Goal: Task Accomplishment & Management: Manage account settings

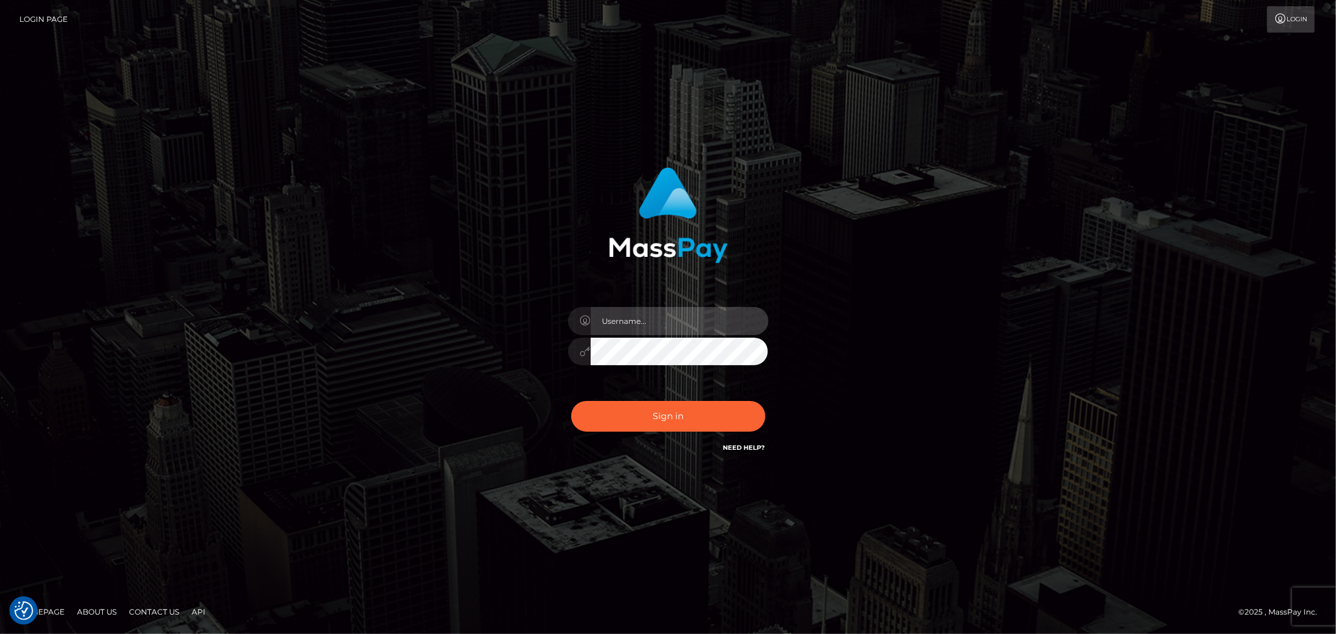
click at [675, 316] on input "text" at bounding box center [680, 321] width 178 height 28
type input "Raymundo.xcite"
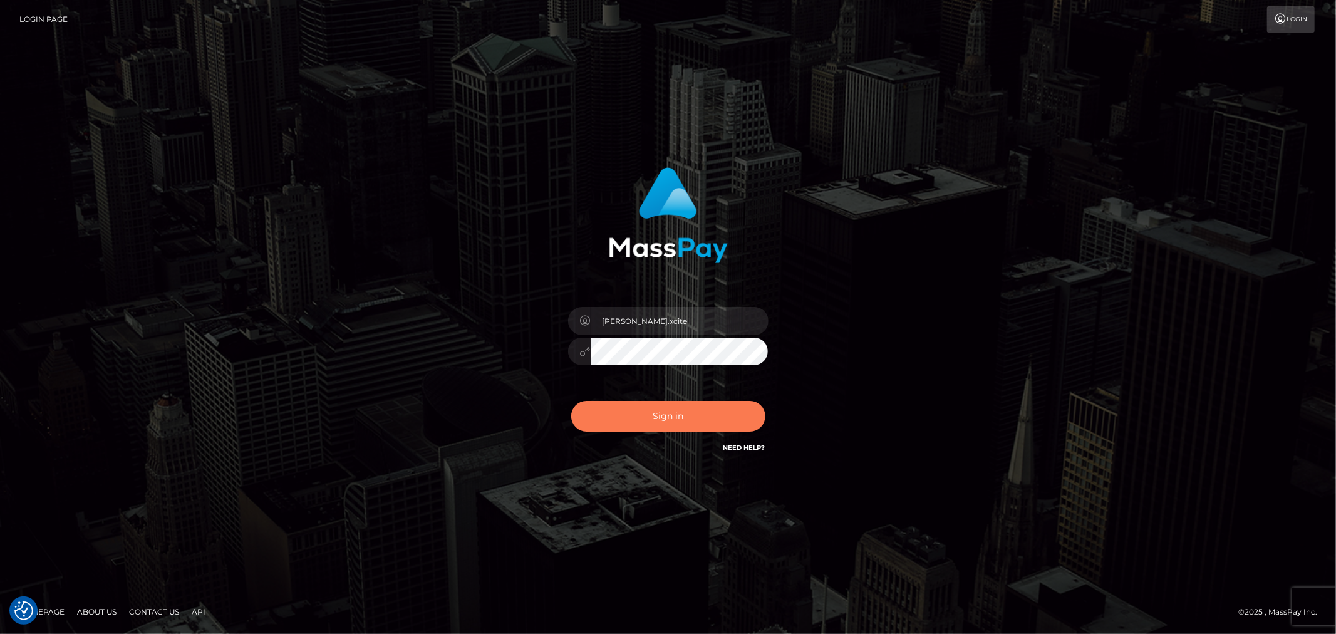
drag, startPoint x: 673, startPoint y: 408, endPoint x: 680, endPoint y: 411, distance: 7.3
click at [673, 408] on button "Sign in" at bounding box center [668, 416] width 194 height 31
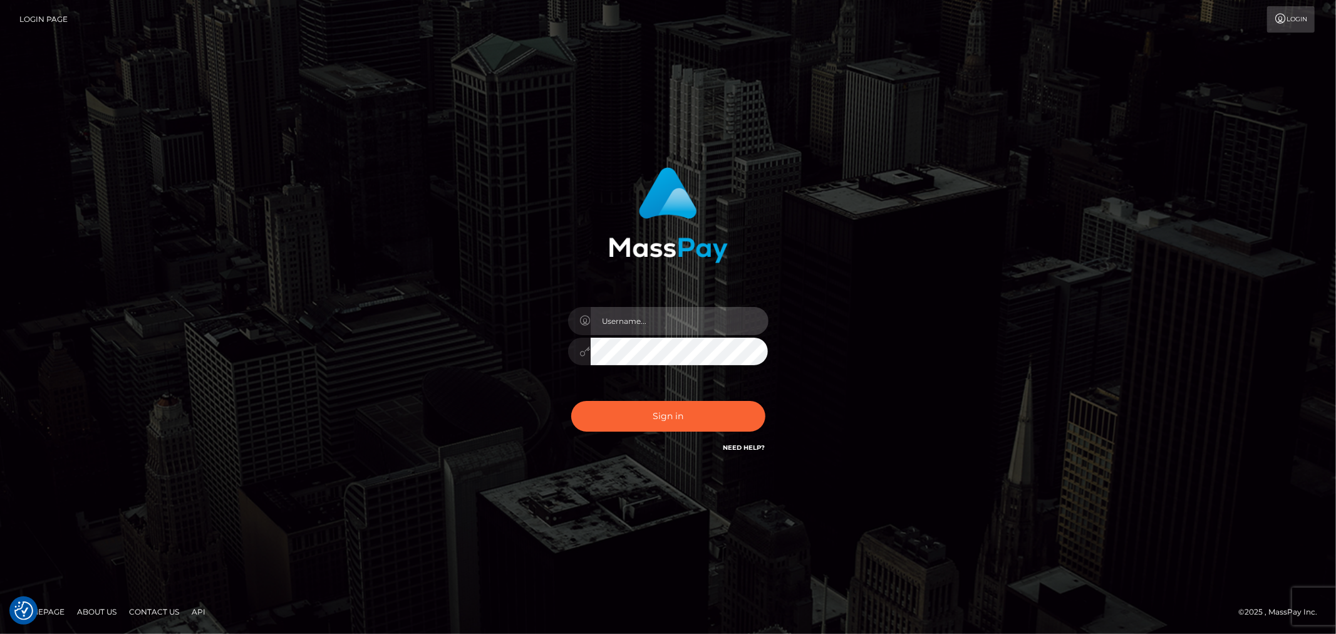
click at [710, 333] on input "text" at bounding box center [680, 321] width 178 height 28
type input "[PERSON_NAME].xcite"
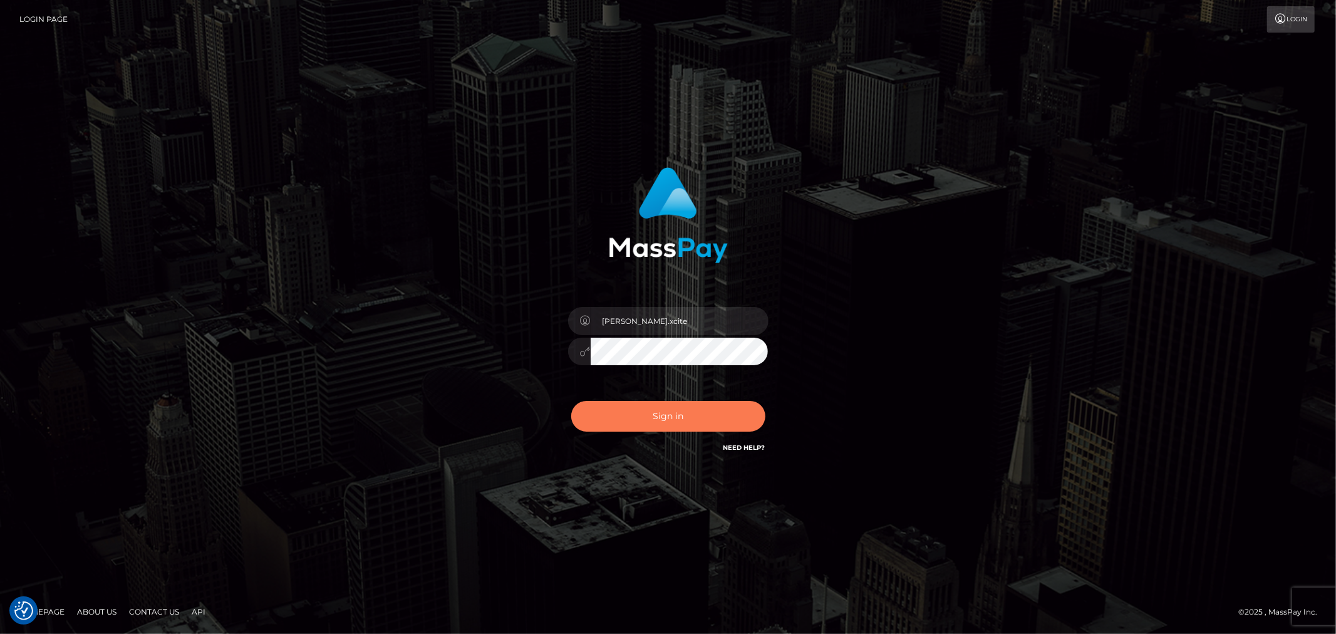
click at [710, 412] on button "Sign in" at bounding box center [668, 416] width 194 height 31
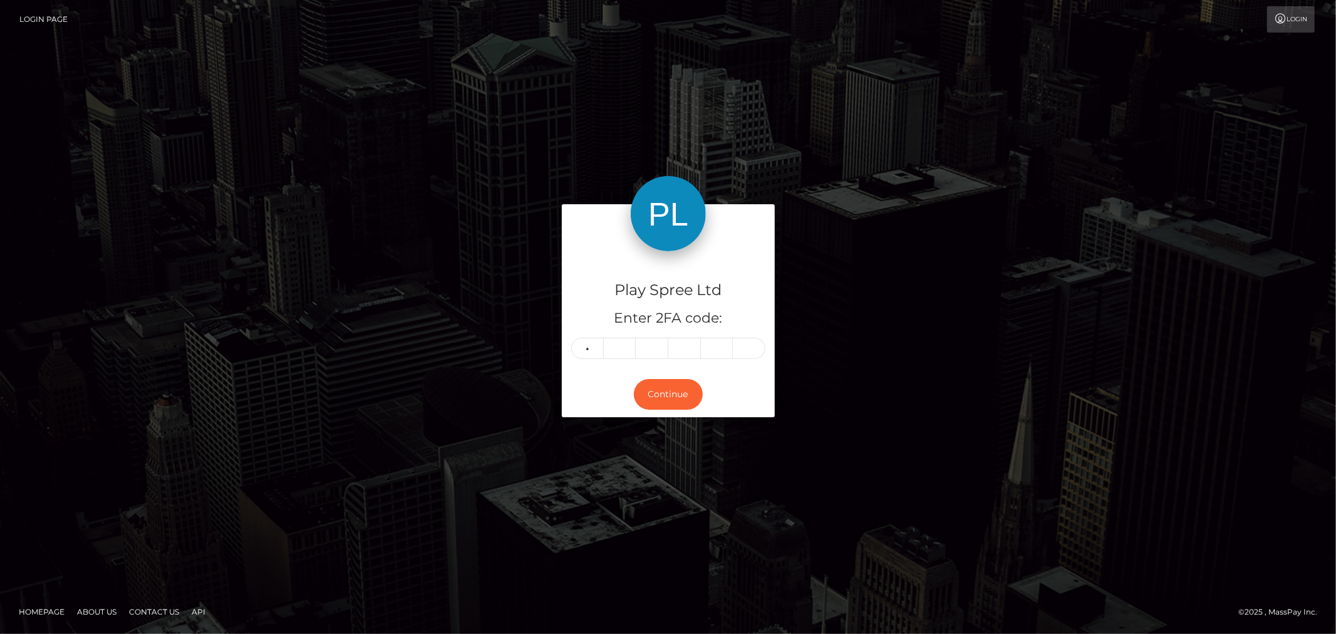
type input "2"
type input "5"
type input "8"
type input "4"
type input "1"
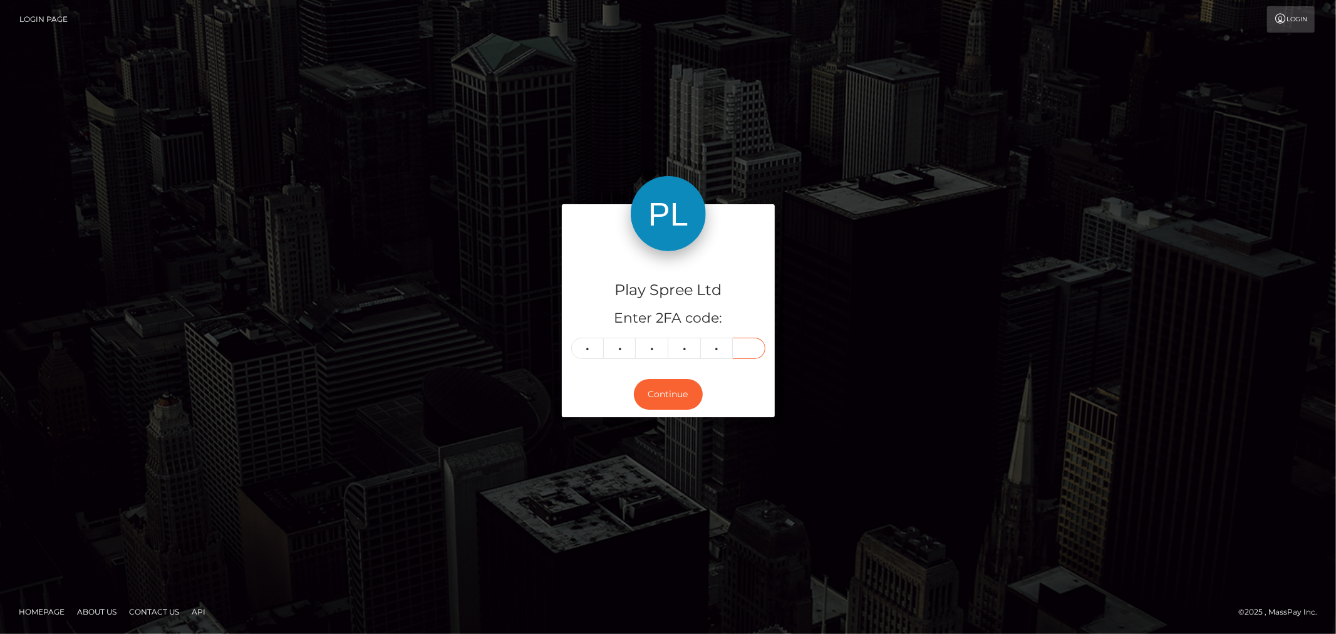
type input "0"
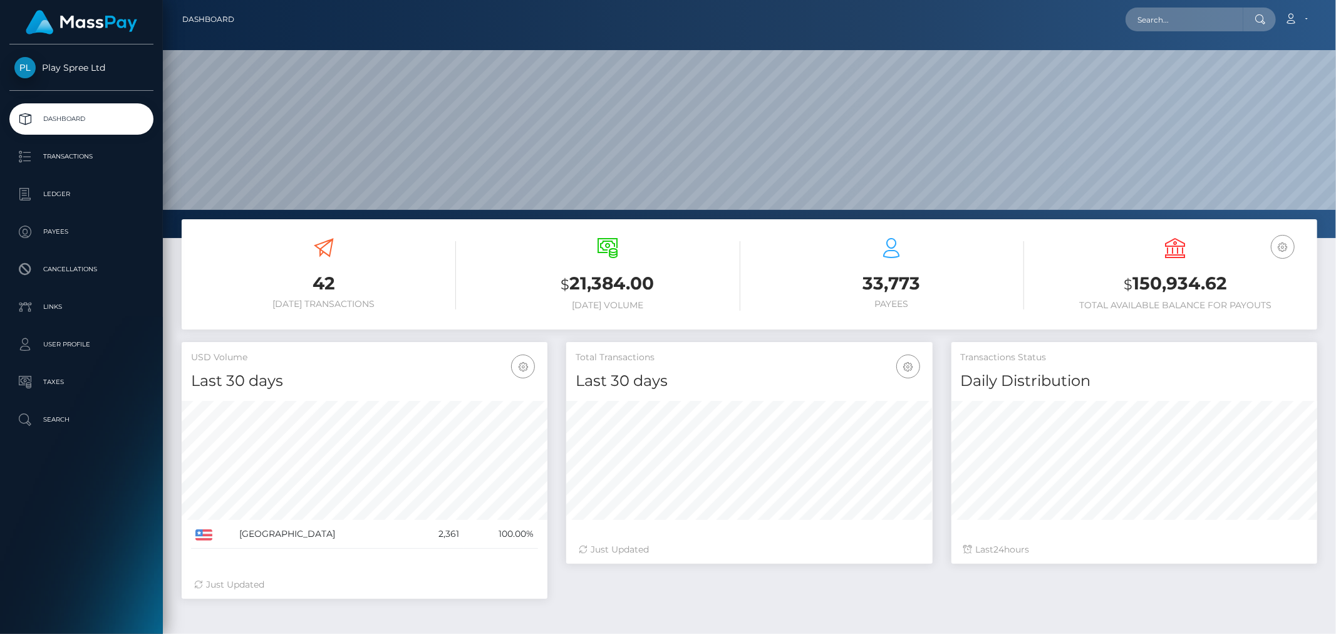
scroll to position [222, 366]
click at [1169, 281] on h3 "$ 150,934.62" at bounding box center [1175, 284] width 265 height 26
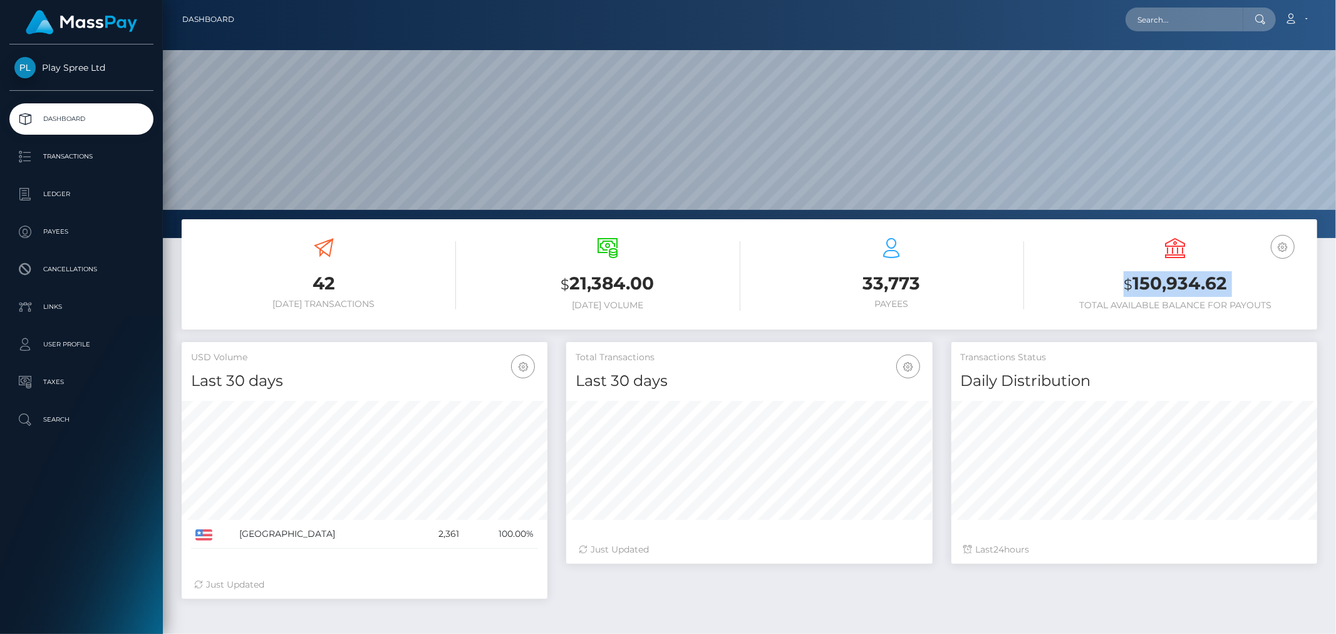
copy div "$ 150,934.62"
